Goal: Task Accomplishment & Management: Use online tool/utility

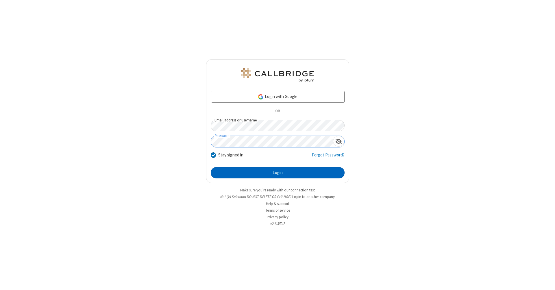
click at [278, 173] on button "Login" at bounding box center [278, 173] width 134 height 12
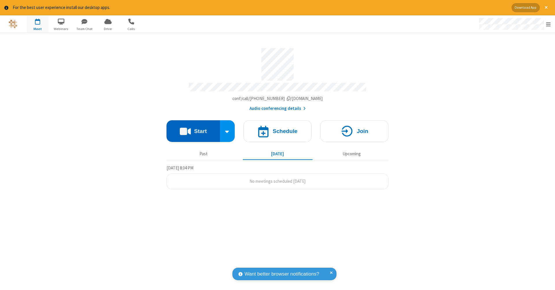
click at [193, 128] on button "Start" at bounding box center [193, 131] width 53 height 22
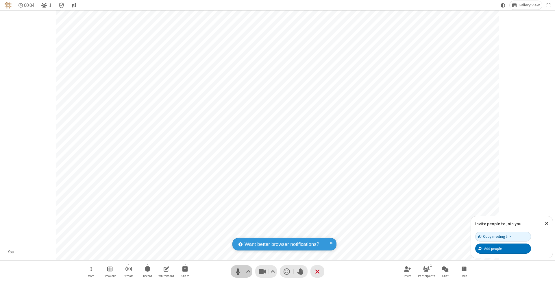
click at [238, 271] on span "Mute (⌘+Shift+A)" at bounding box center [238, 271] width 9 height 8
click at [238, 271] on span "Unmute (⌘+Shift+A)" at bounding box center [238, 271] width 9 height 8
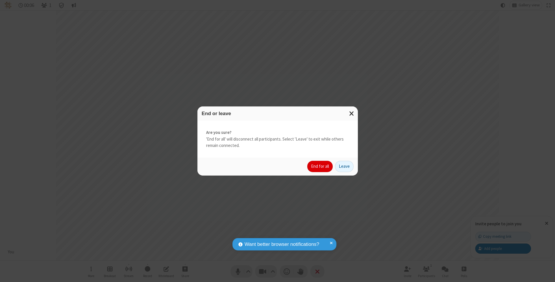
click at [320, 166] on button "End for all" at bounding box center [319, 167] width 25 height 12
